Goal: Transaction & Acquisition: Purchase product/service

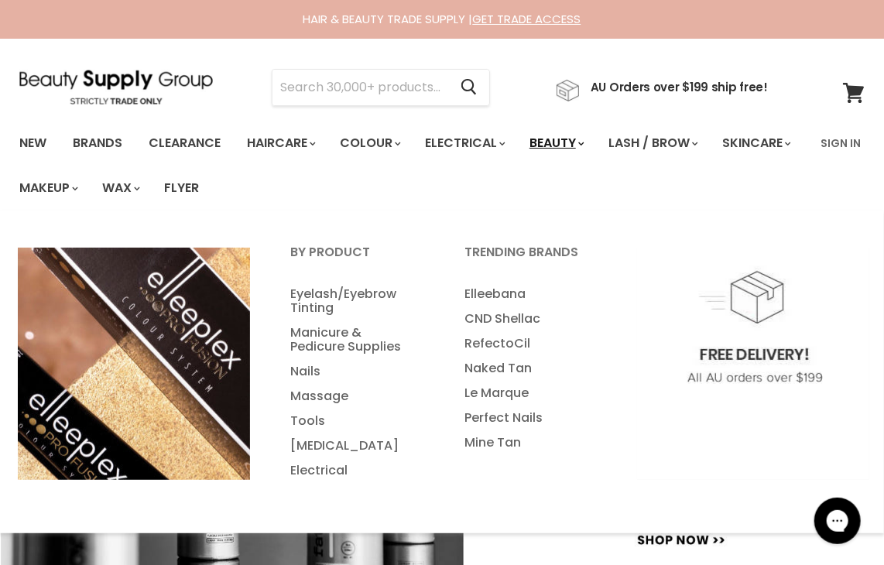
click at [578, 144] on link "Beauty" at bounding box center [556, 143] width 76 height 33
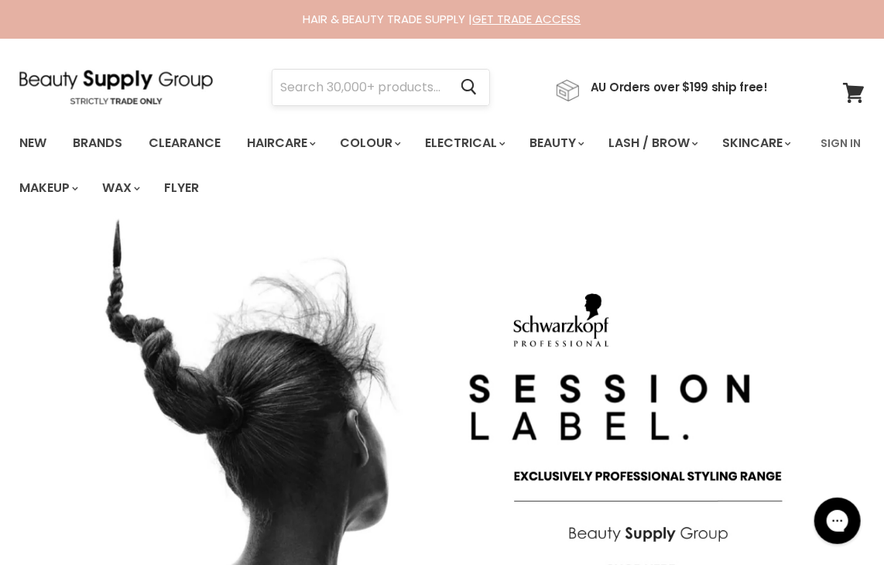
click at [366, 91] on input "Search" at bounding box center [360, 88] width 176 height 36
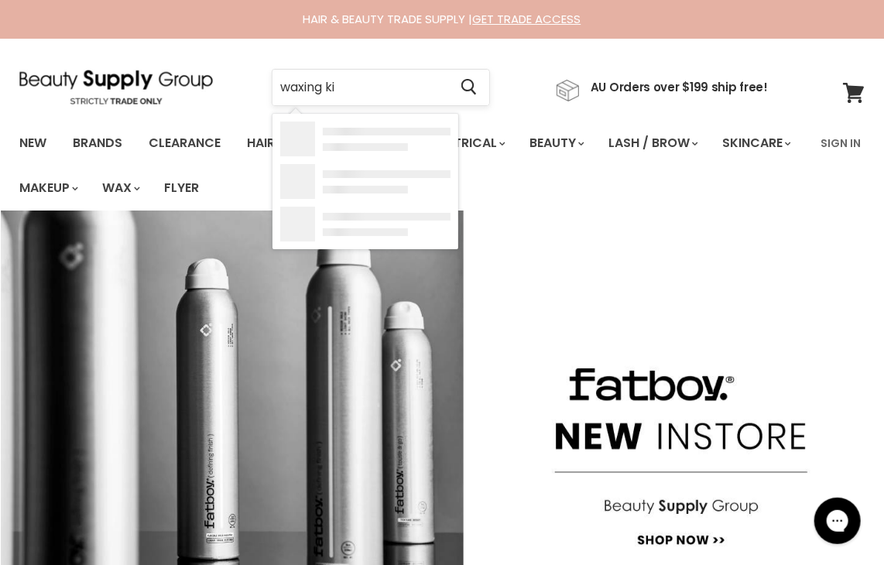
type input "waxing kit"
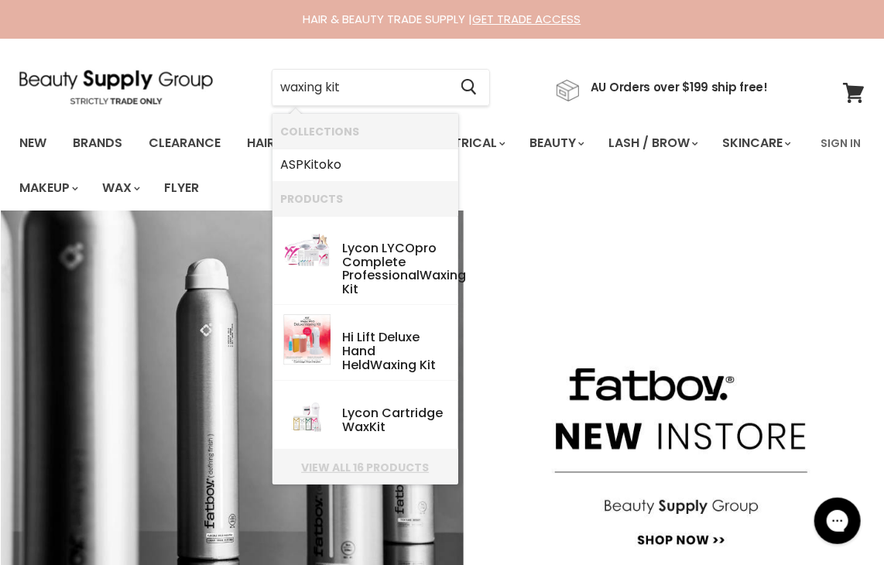
click at [359, 470] on link "View all 16 products" at bounding box center [365, 467] width 170 height 12
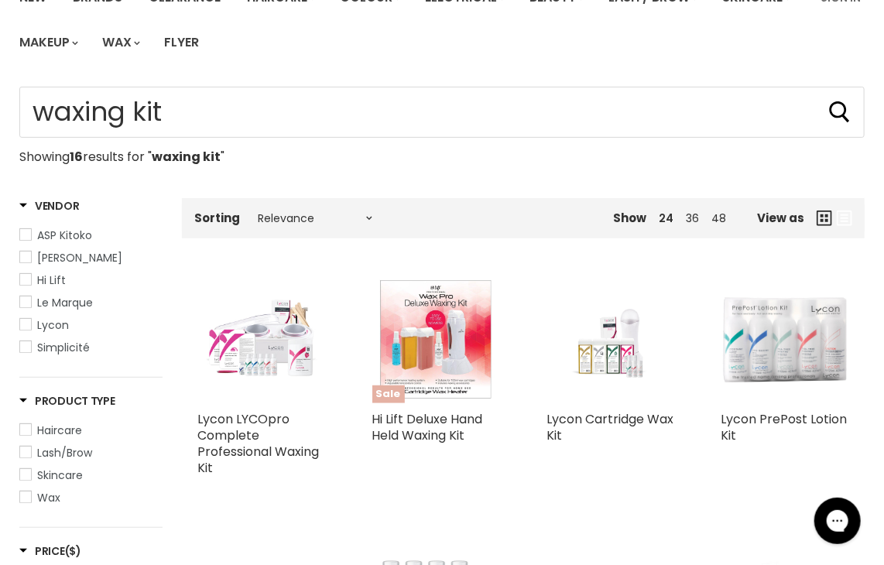
scroll to position [155, 0]
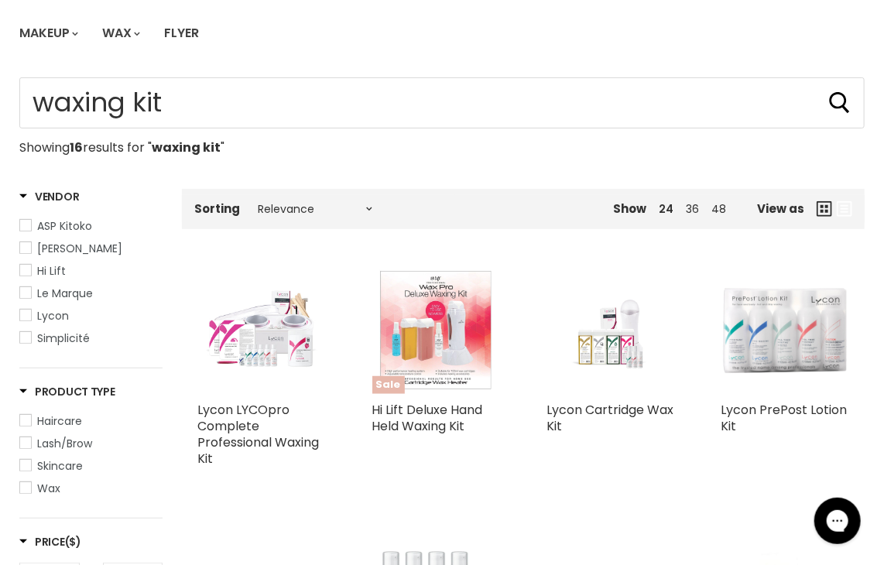
click at [419, 340] on img "Main content" at bounding box center [436, 330] width 128 height 128
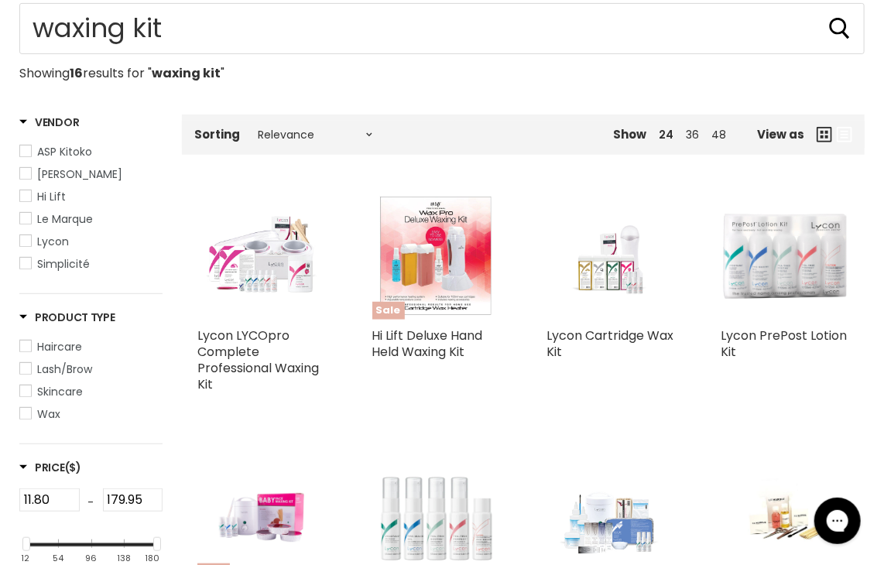
scroll to position [232, 0]
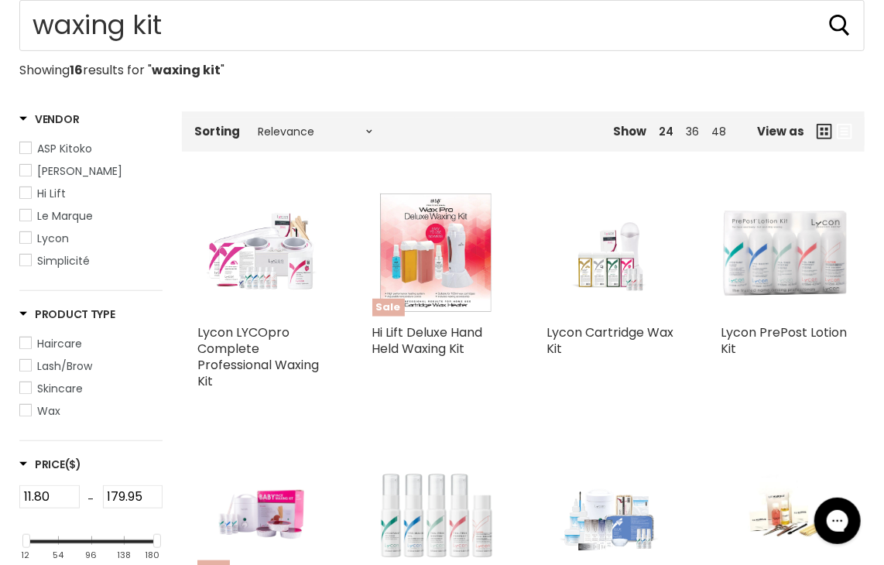
click at [23, 416] on span "Wax" at bounding box center [25, 410] width 11 height 11
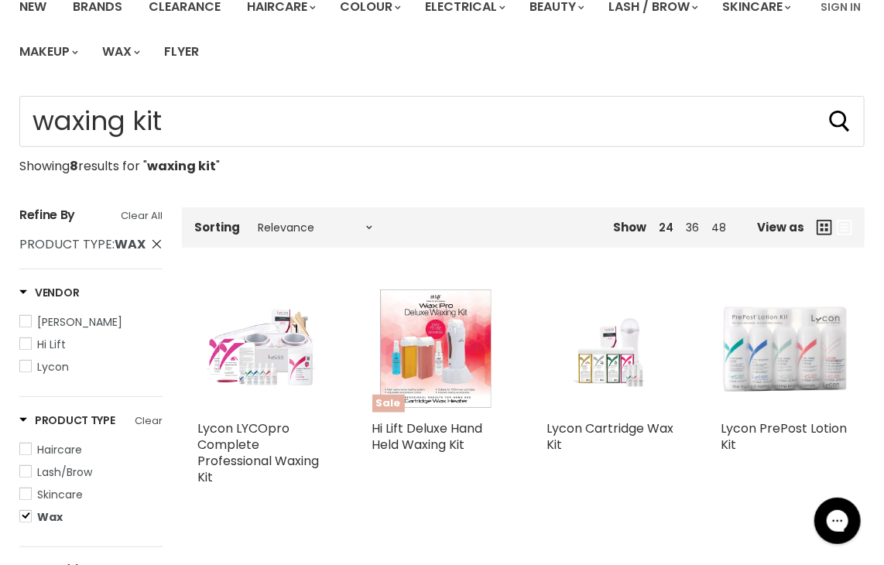
scroll to position [77, 0]
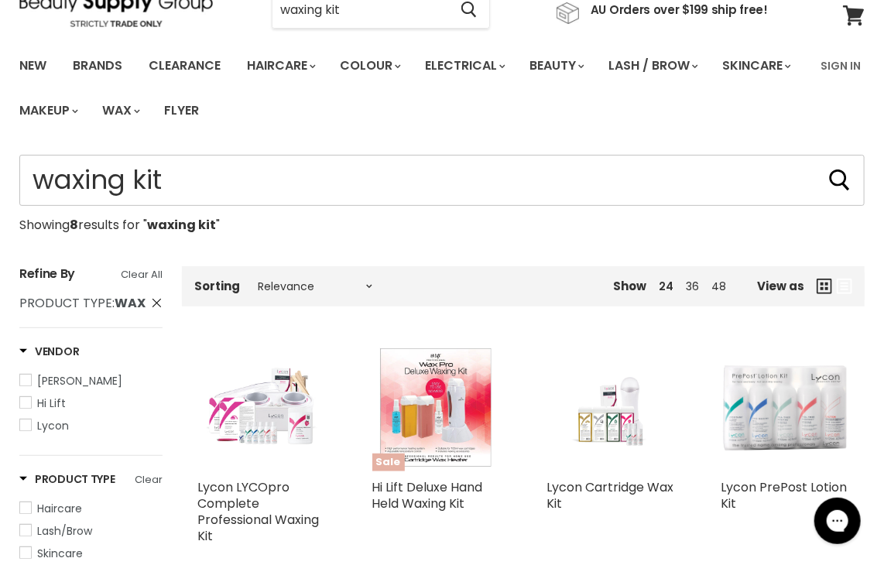
click at [182, 183] on input "waxing kit" at bounding box center [441, 180] width 845 height 51
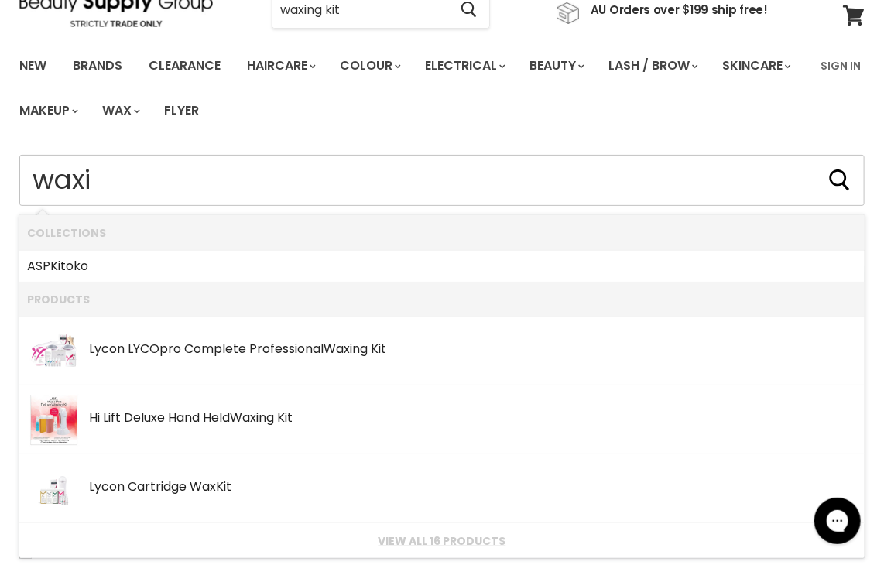
type input "wax"
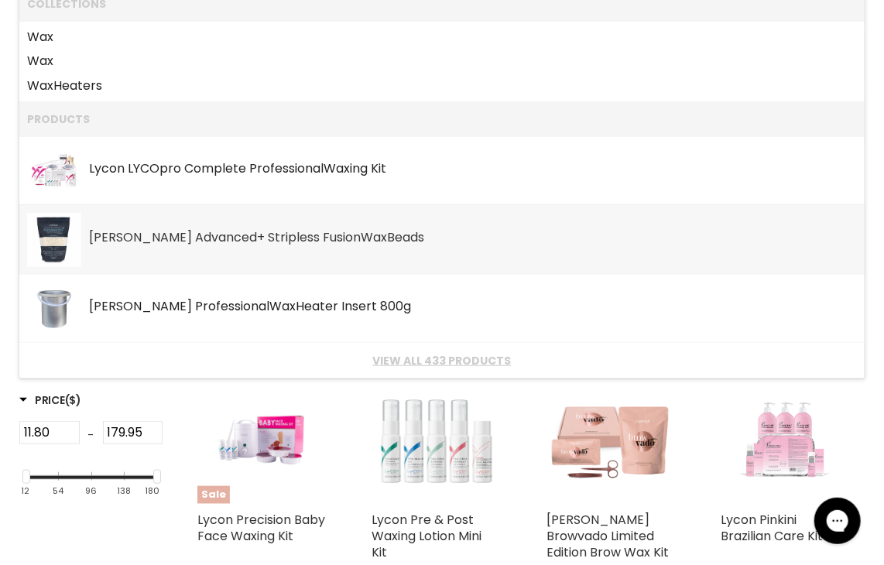
scroll to position [310, 0]
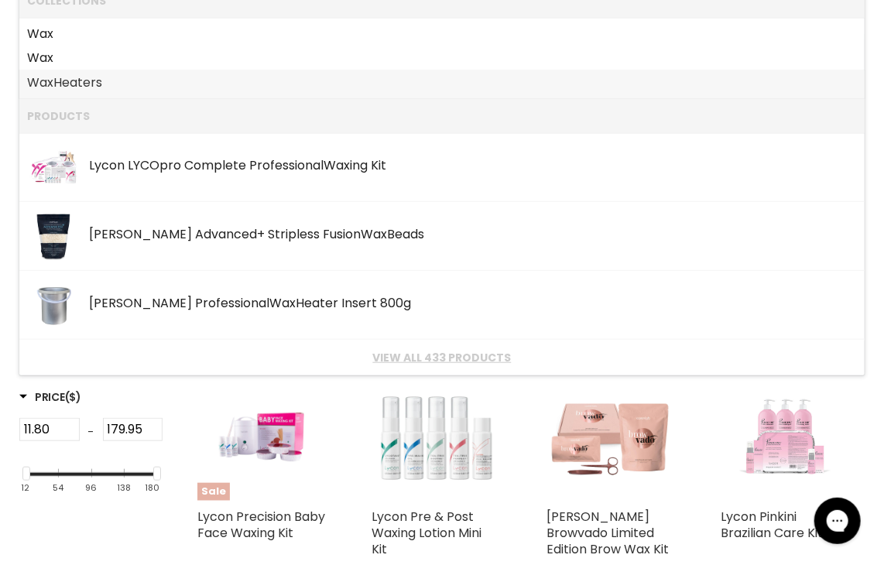
click at [109, 84] on link "Wax Heaters" at bounding box center [442, 82] width 830 height 25
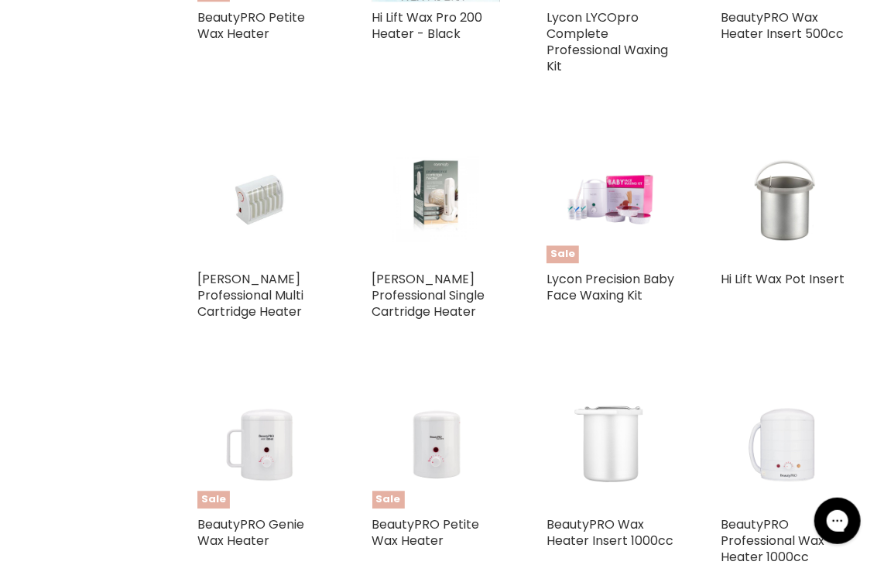
scroll to position [1083, 0]
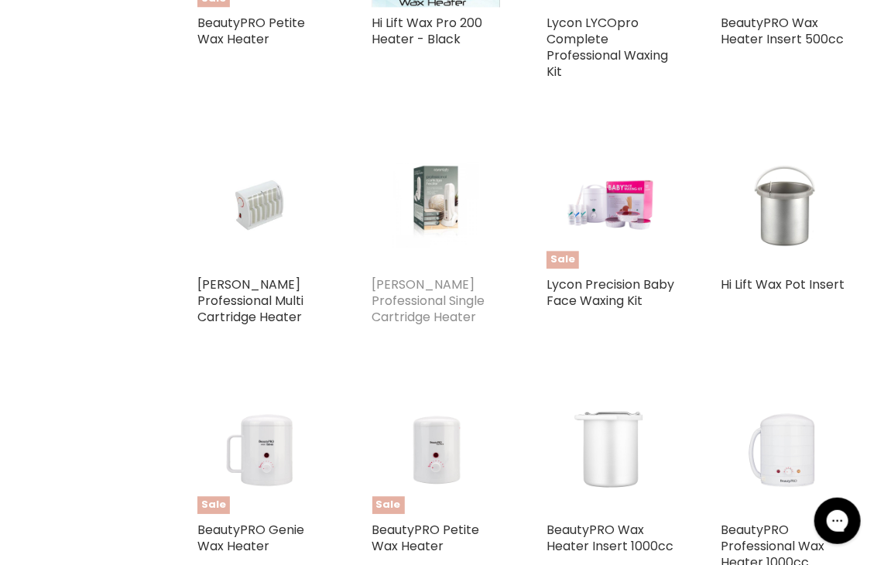
click at [415, 299] on link "Caron Professional Single Cartridge Heater" at bounding box center [428, 301] width 113 height 50
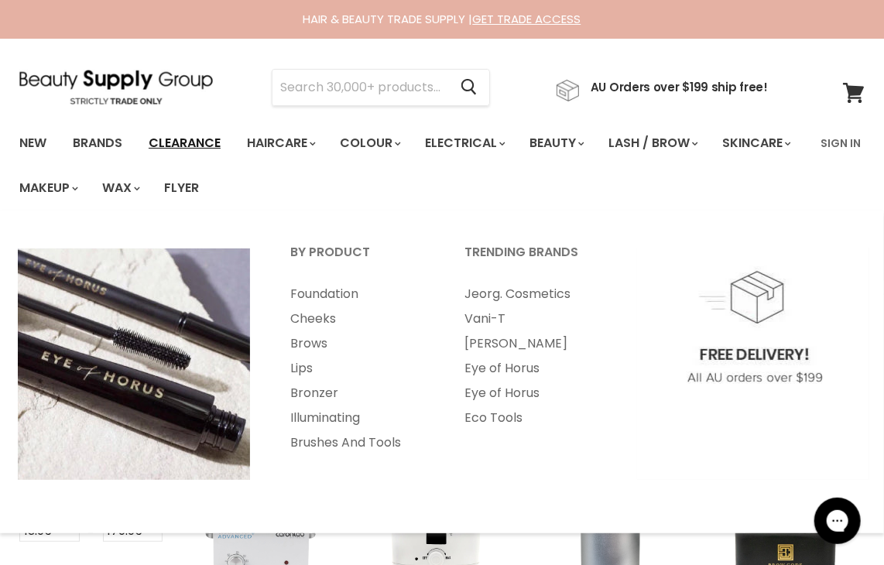
click at [172, 141] on link "Clearance" at bounding box center [184, 143] width 95 height 33
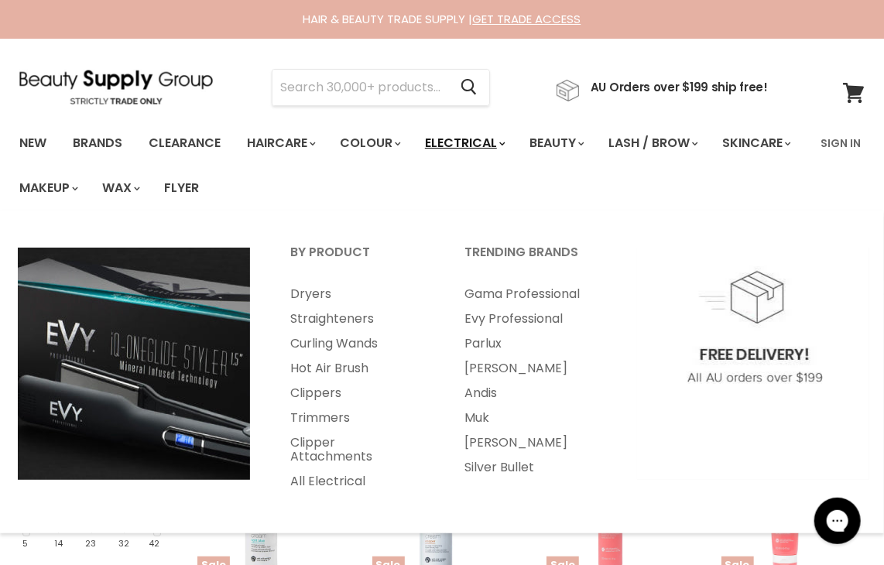
click at [461, 140] on link "Electrical" at bounding box center [463, 143] width 101 height 33
click at [327, 481] on link "All Electrical" at bounding box center [356, 481] width 171 height 25
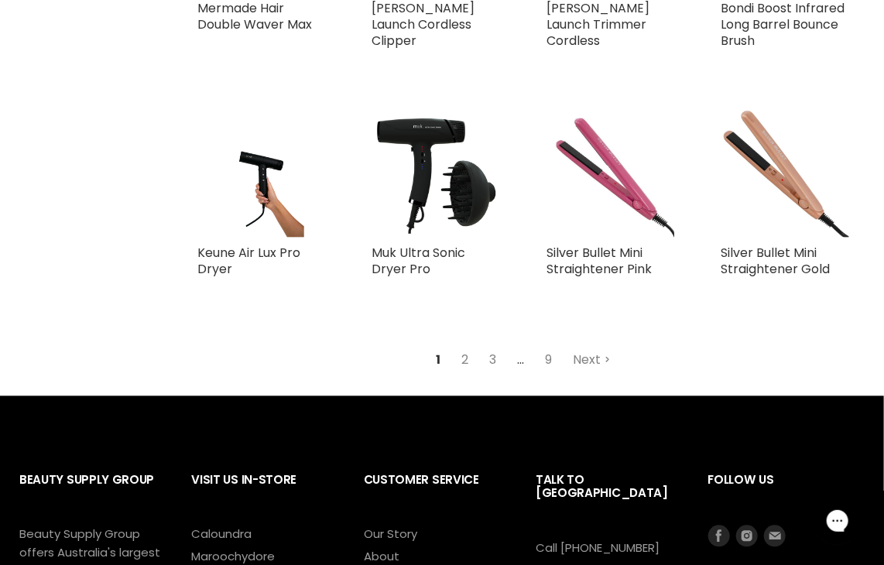
scroll to position [3250, 0]
